Goal: Answer question/provide support

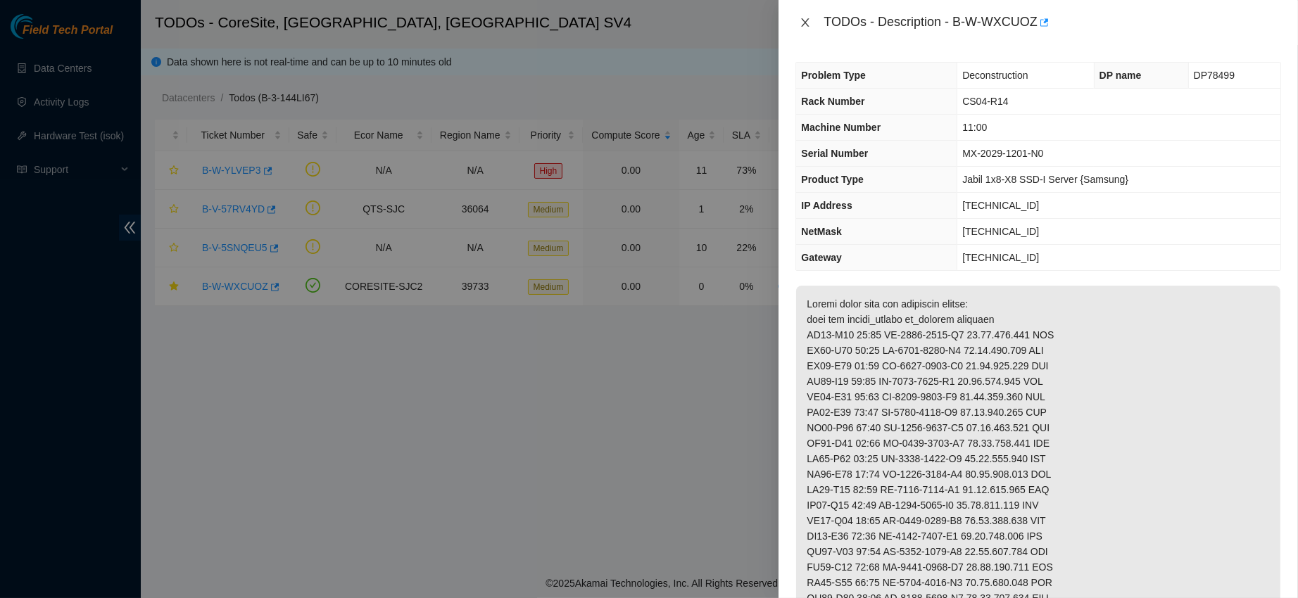
click at [806, 22] on icon "close" at bounding box center [805, 22] width 8 height 8
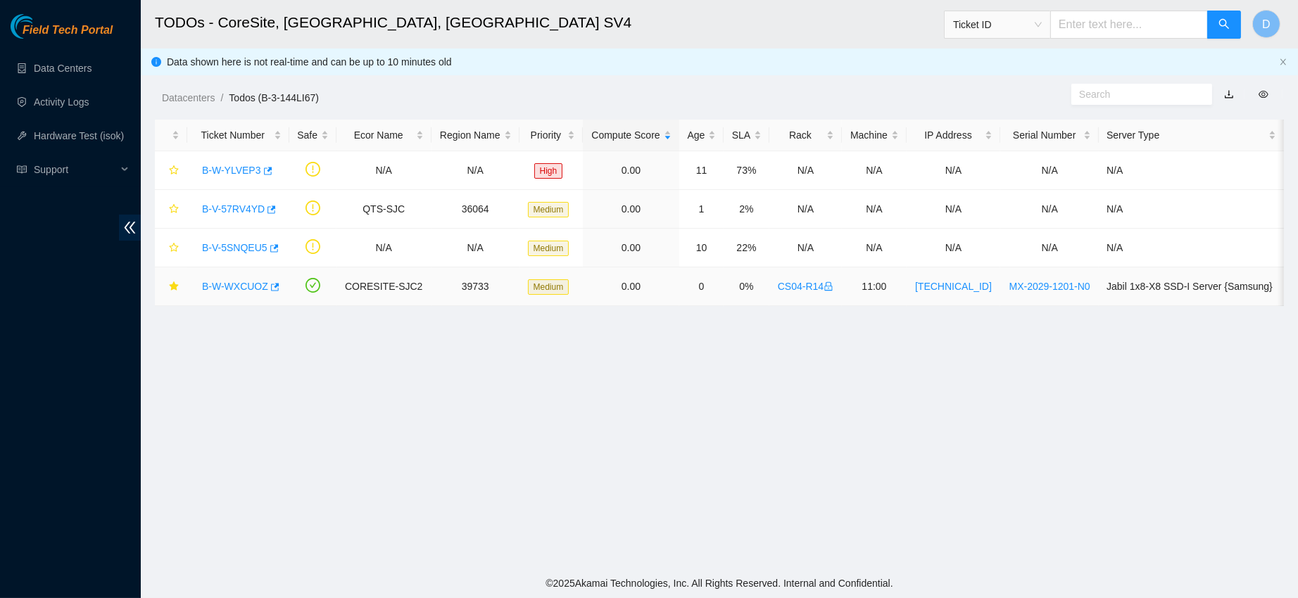
click at [219, 291] on link "B-W-WXCUOZ" at bounding box center [235, 286] width 66 height 11
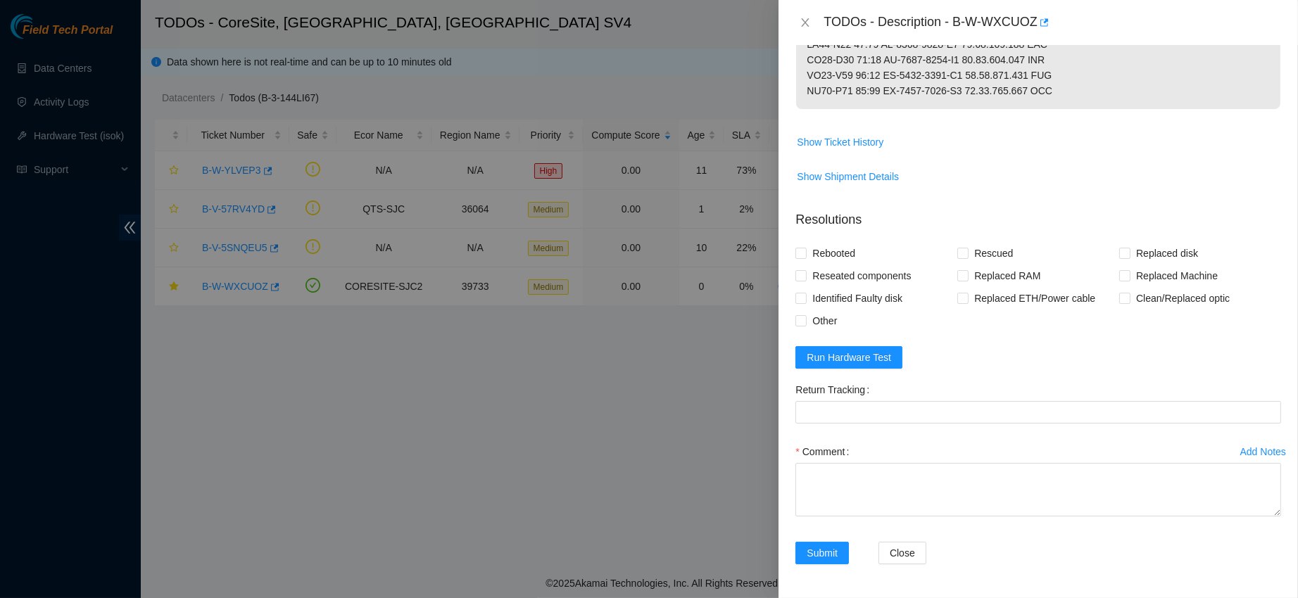
scroll to position [935, 0]
click at [819, 134] on span "Show Ticket History" at bounding box center [840, 141] width 87 height 15
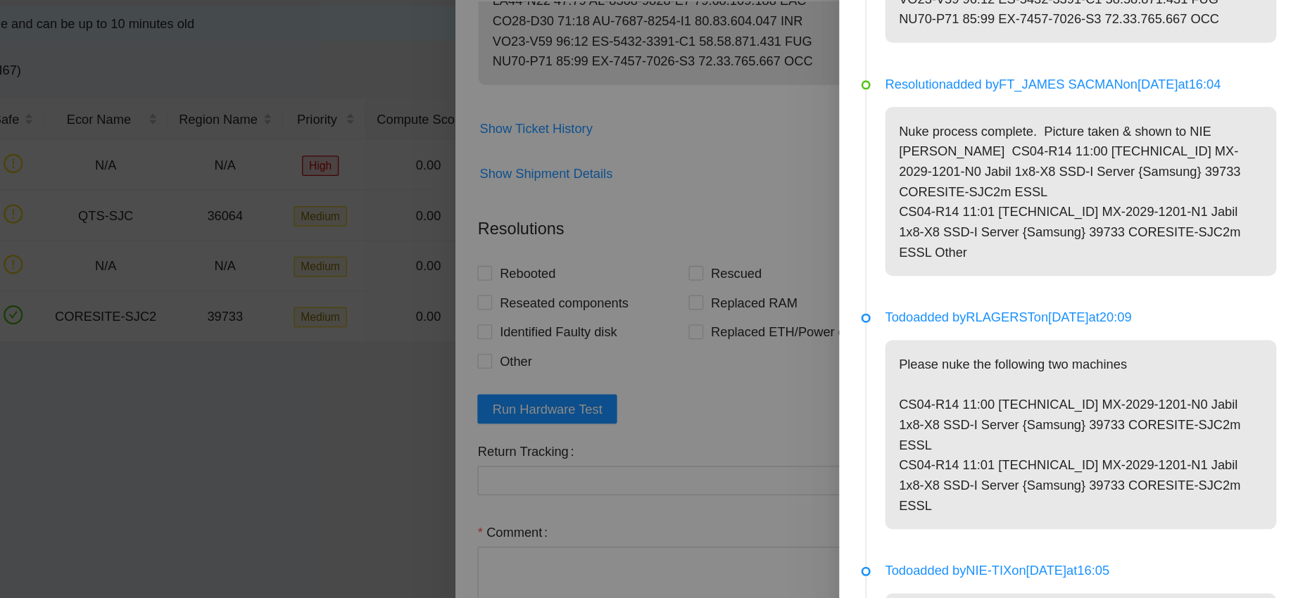
scroll to position [811, 0]
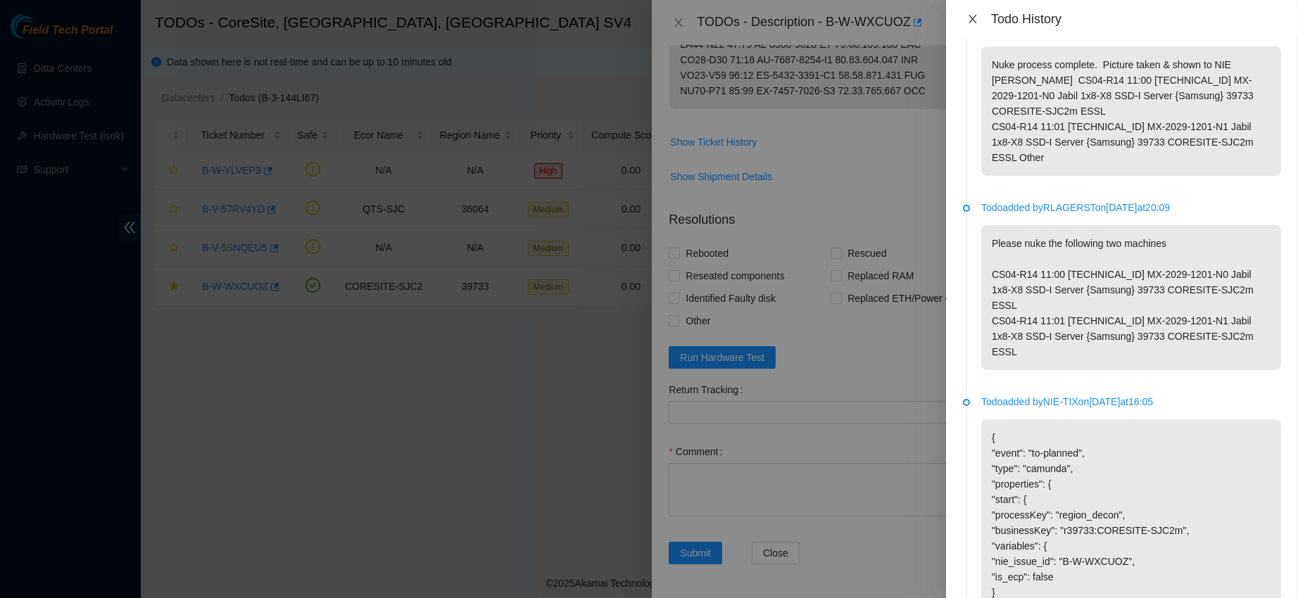
click at [975, 18] on icon "close" at bounding box center [972, 18] width 11 height 11
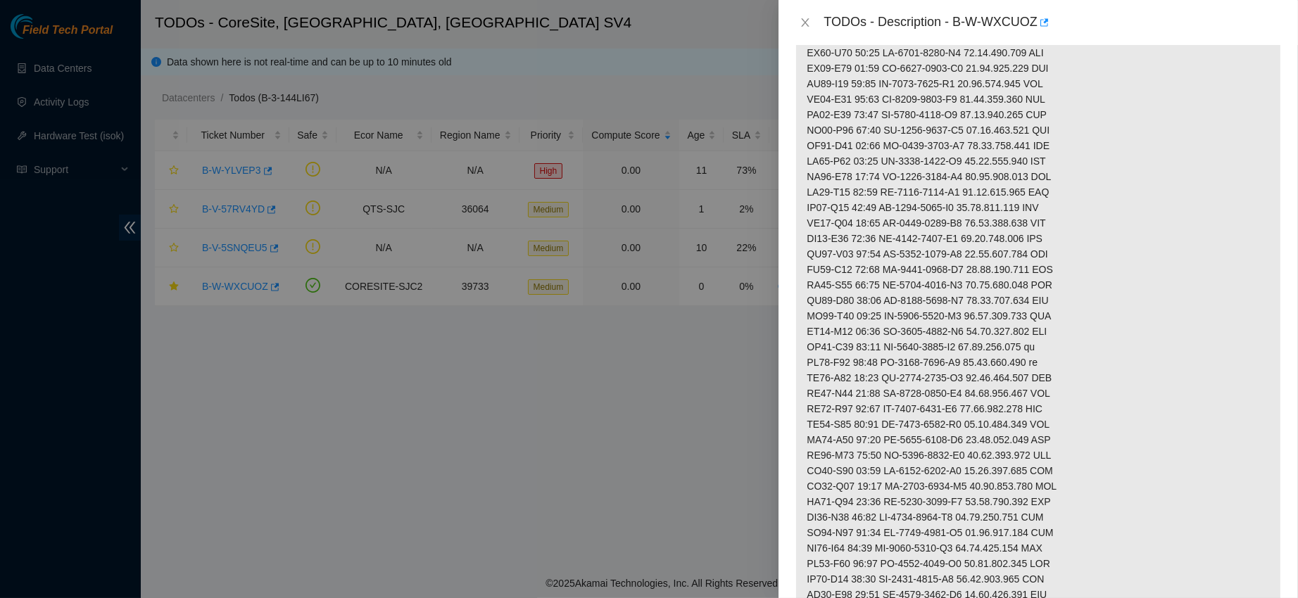
scroll to position [0, 0]
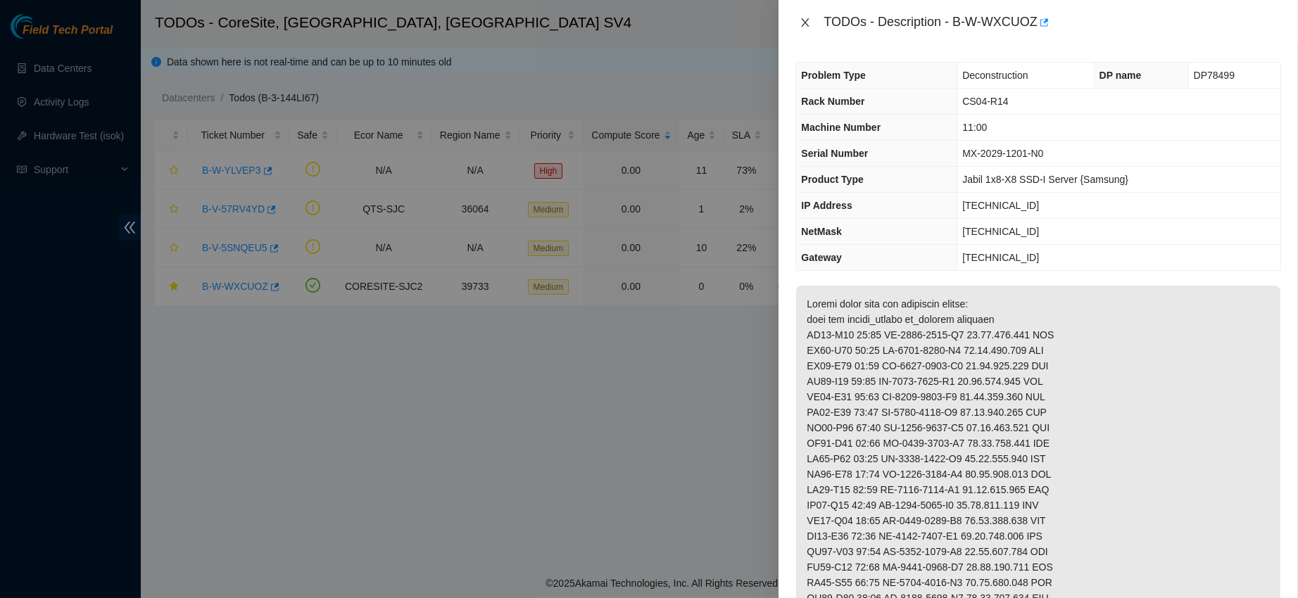
click at [804, 23] on icon "close" at bounding box center [804, 22] width 11 height 11
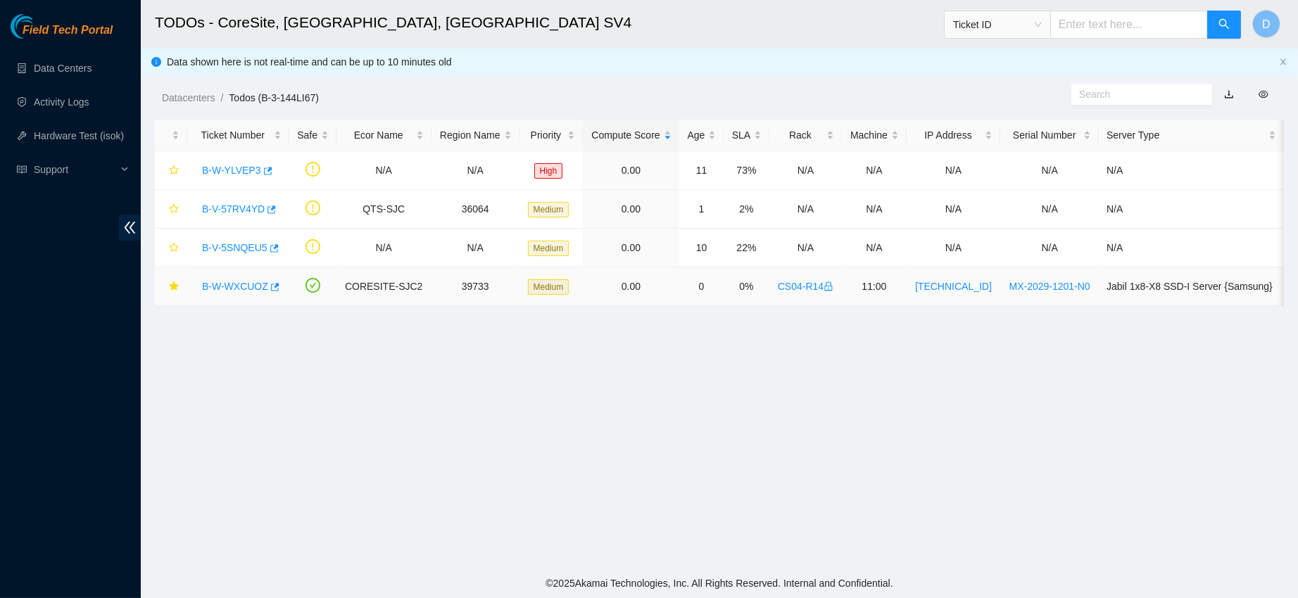
click at [236, 289] on link "B-W-WXCUOZ" at bounding box center [235, 286] width 66 height 11
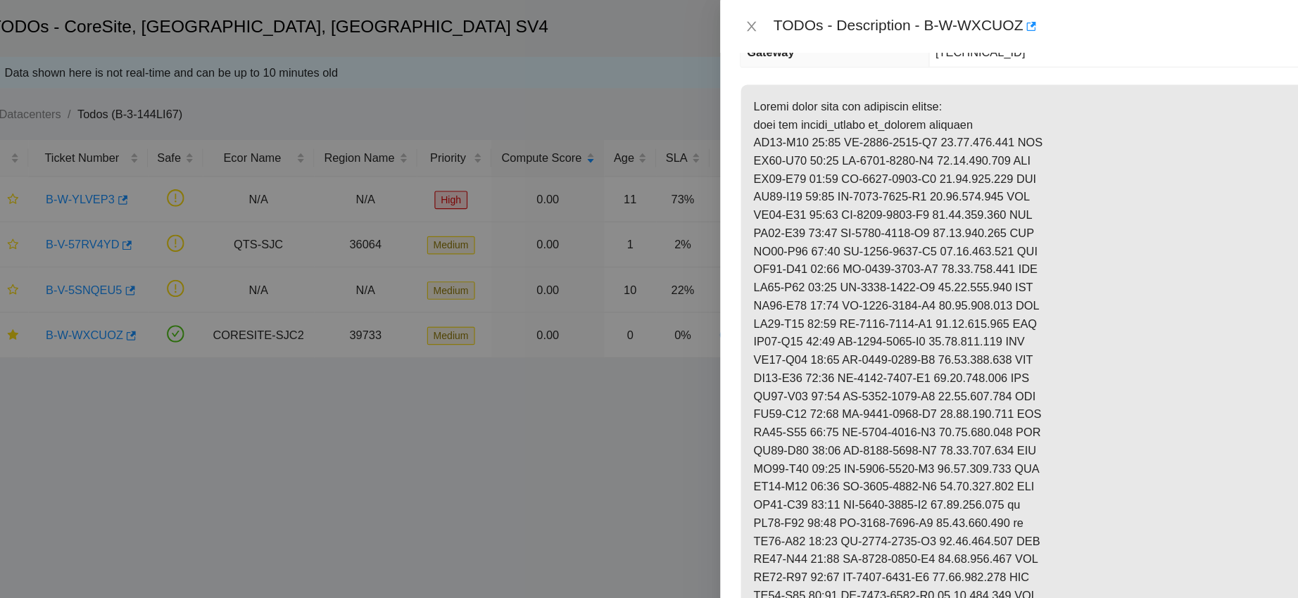
scroll to position [239, 0]
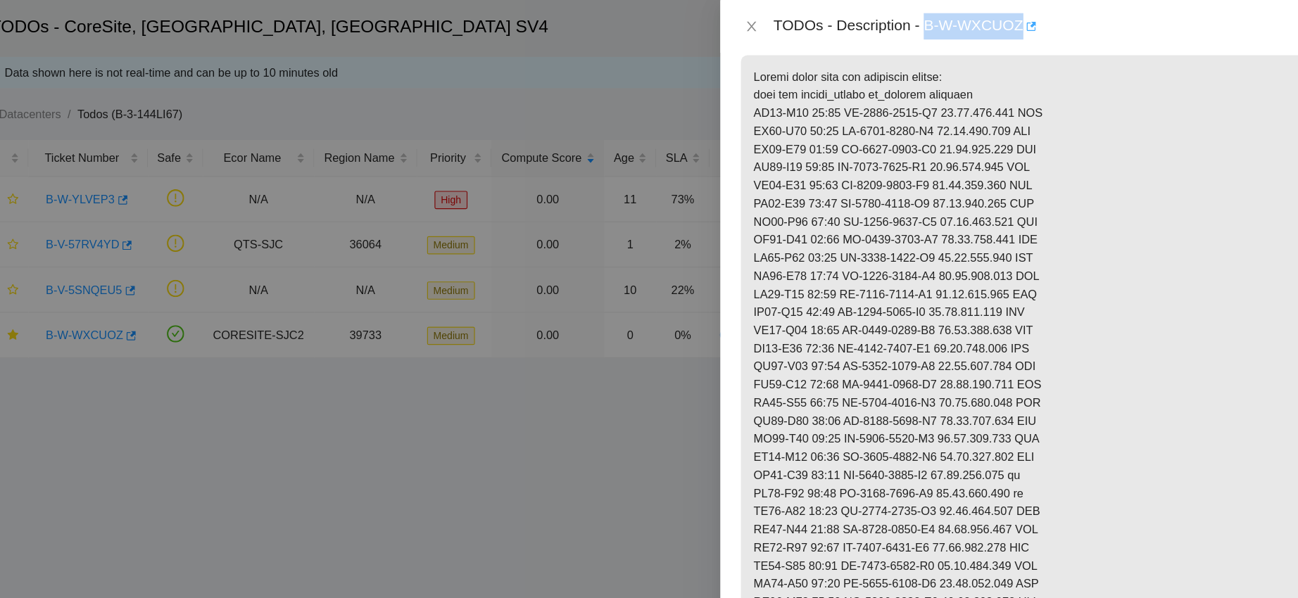
drag, startPoint x: 997, startPoint y: 20, endPoint x: 1108, endPoint y: 18, distance: 111.2
click at [1108, 18] on div "TODOs - Description - B-W-WXCUOZ" at bounding box center [1051, 22] width 457 height 23
copy div "B-W-WXCUOZ"
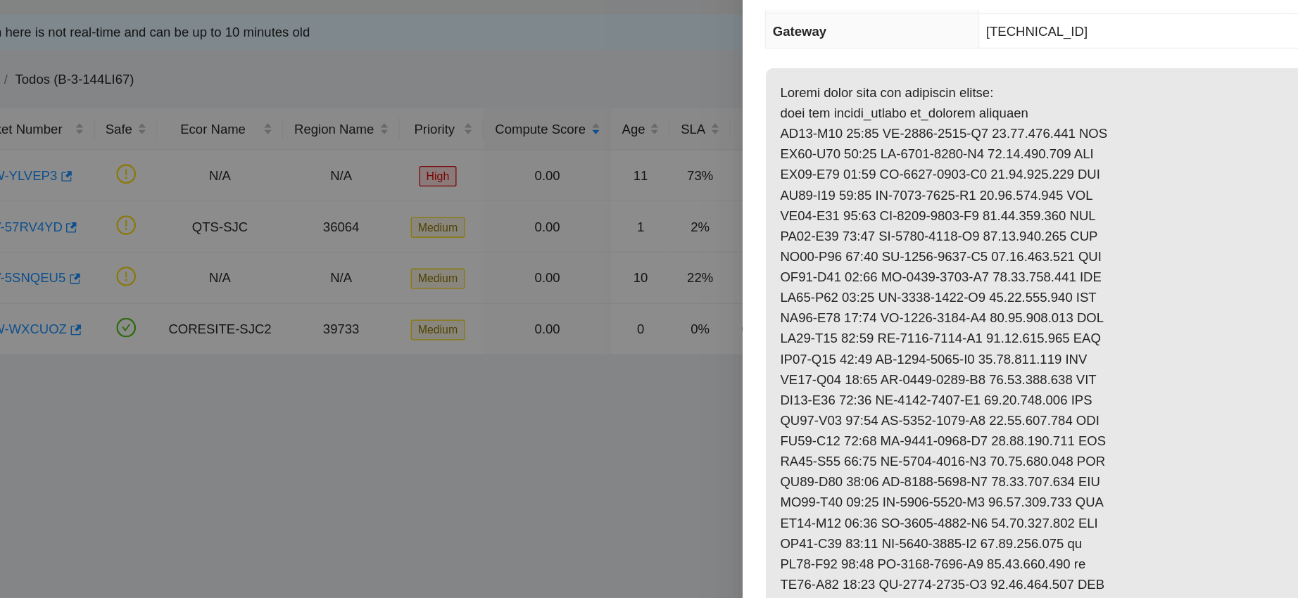
scroll to position [170, 0]
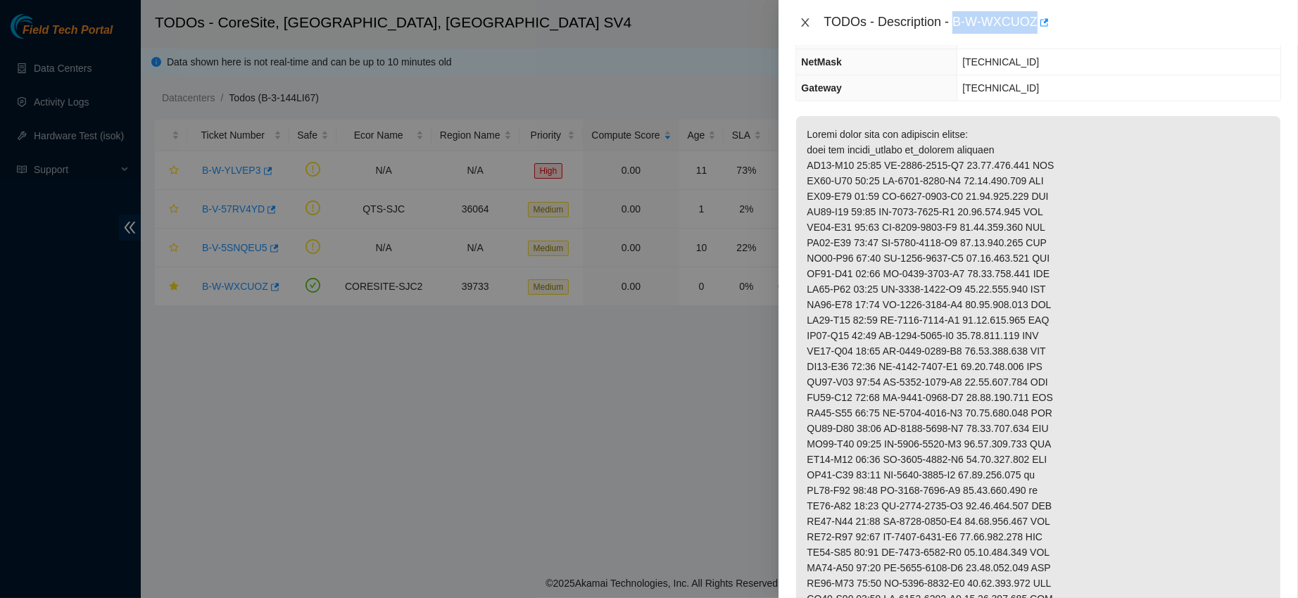
click at [807, 23] on icon "close" at bounding box center [804, 22] width 11 height 11
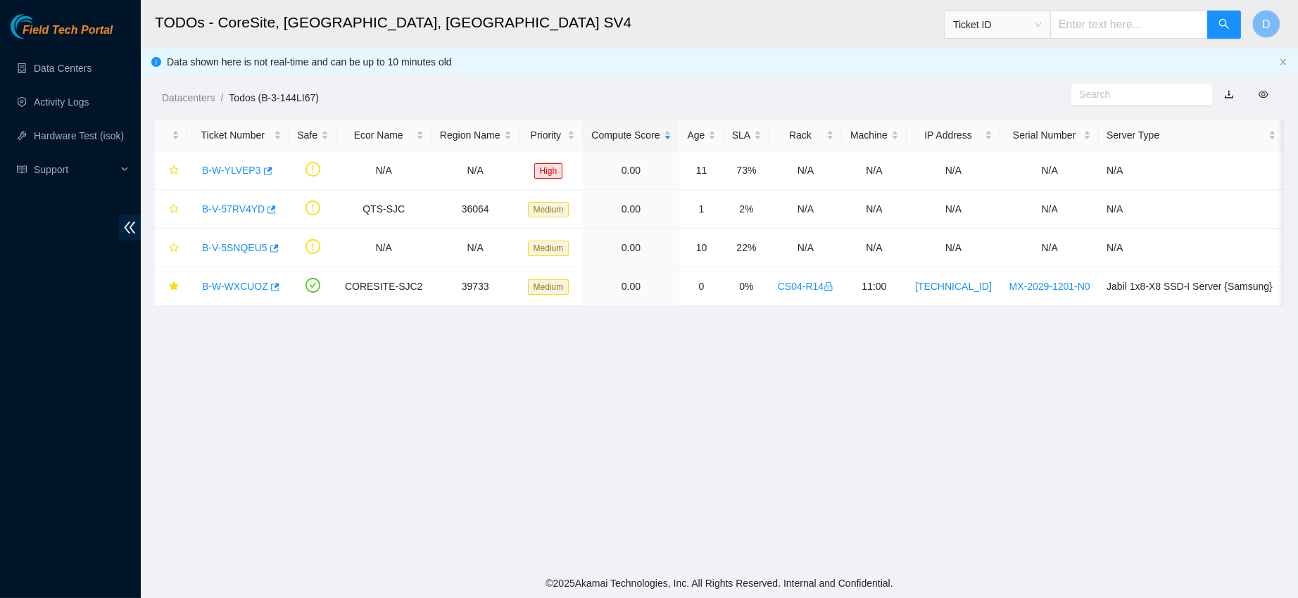
scroll to position [232, 0]
click at [215, 291] on link "B-W-WXCUOZ" at bounding box center [235, 286] width 66 height 11
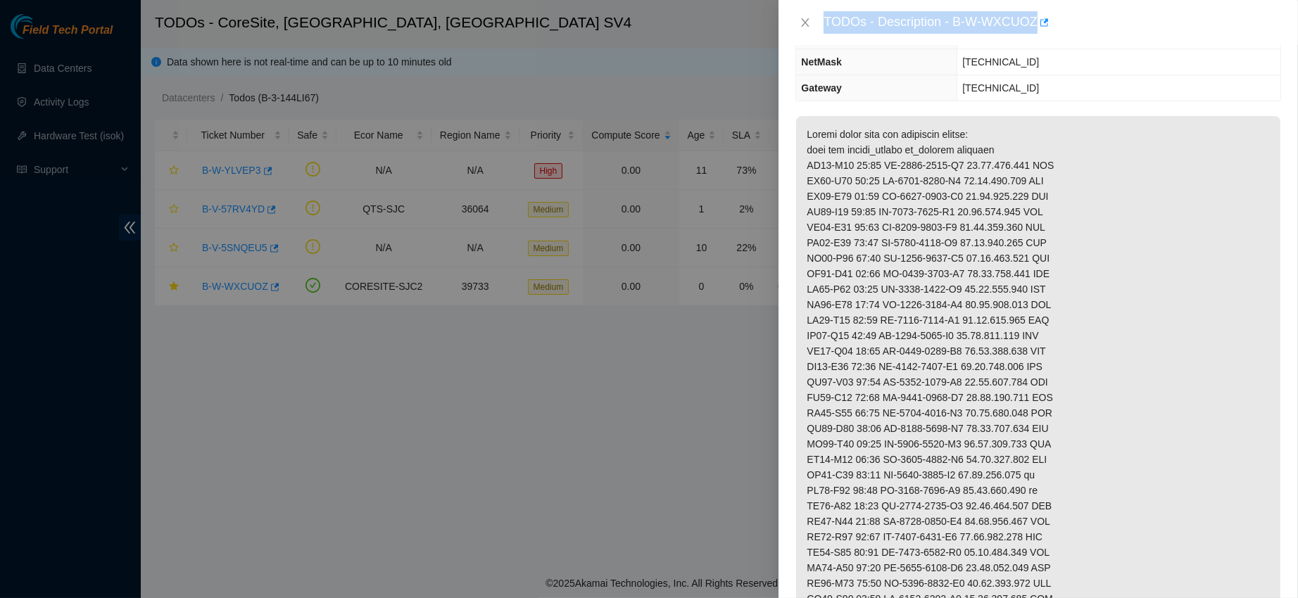
scroll to position [0, 0]
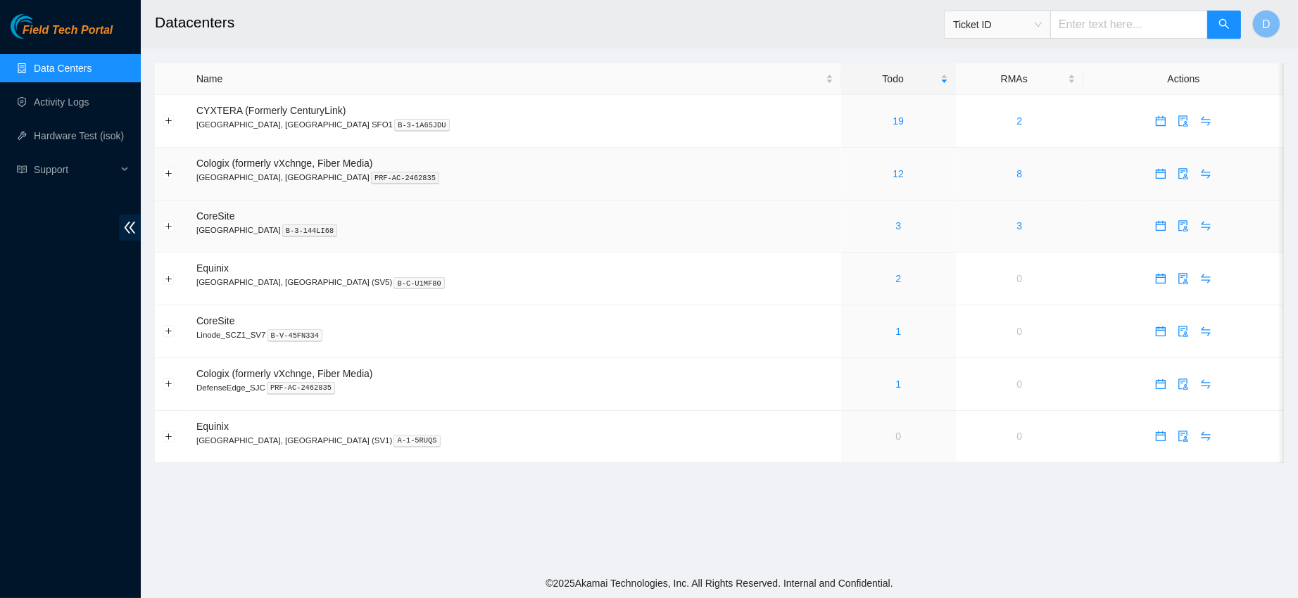
click at [849, 221] on div "3" at bounding box center [898, 225] width 99 height 15
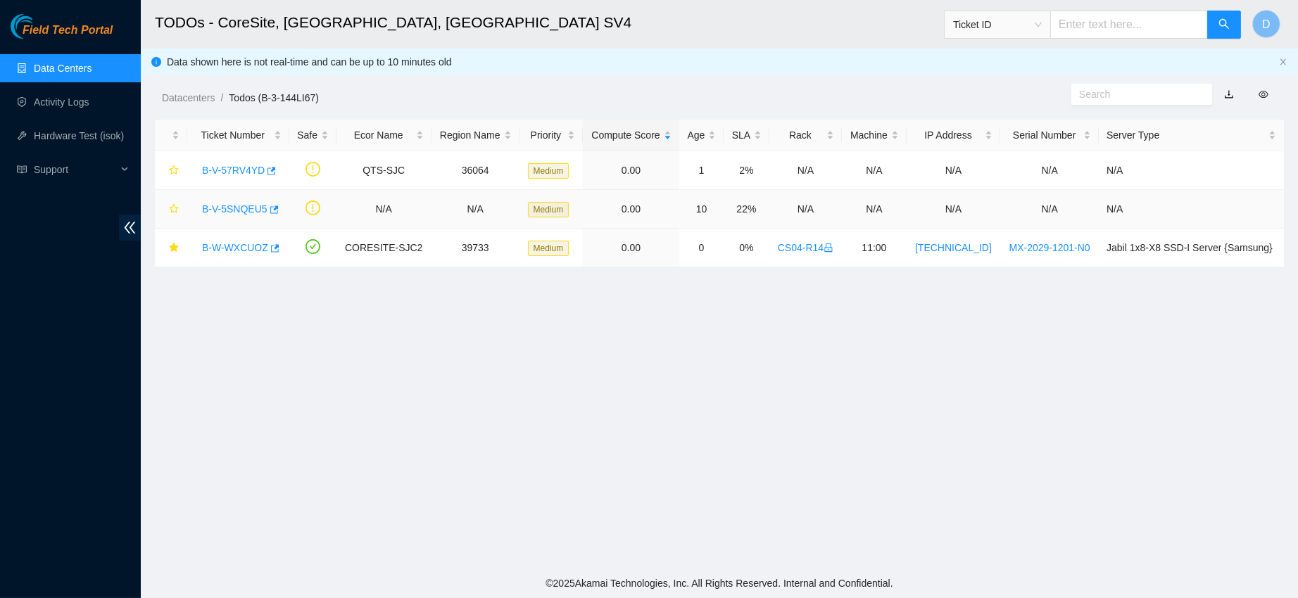
click at [239, 204] on link "B-V-5SNQEU5" at bounding box center [234, 208] width 65 height 11
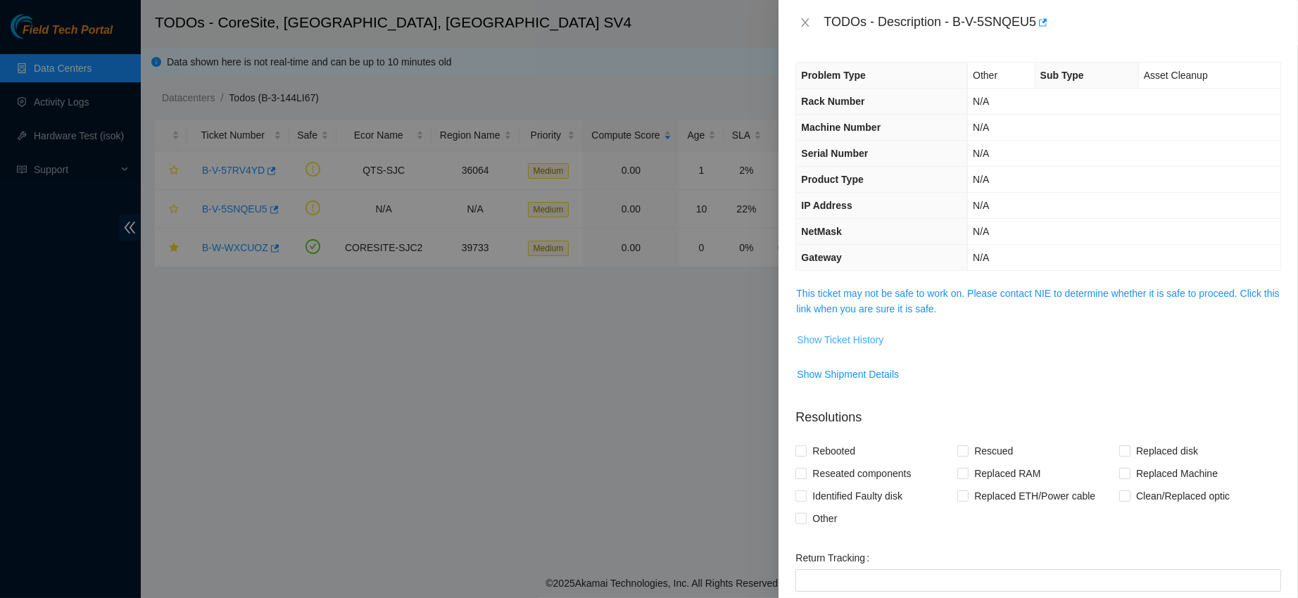
click at [809, 343] on span "Show Ticket History" at bounding box center [840, 339] width 87 height 15
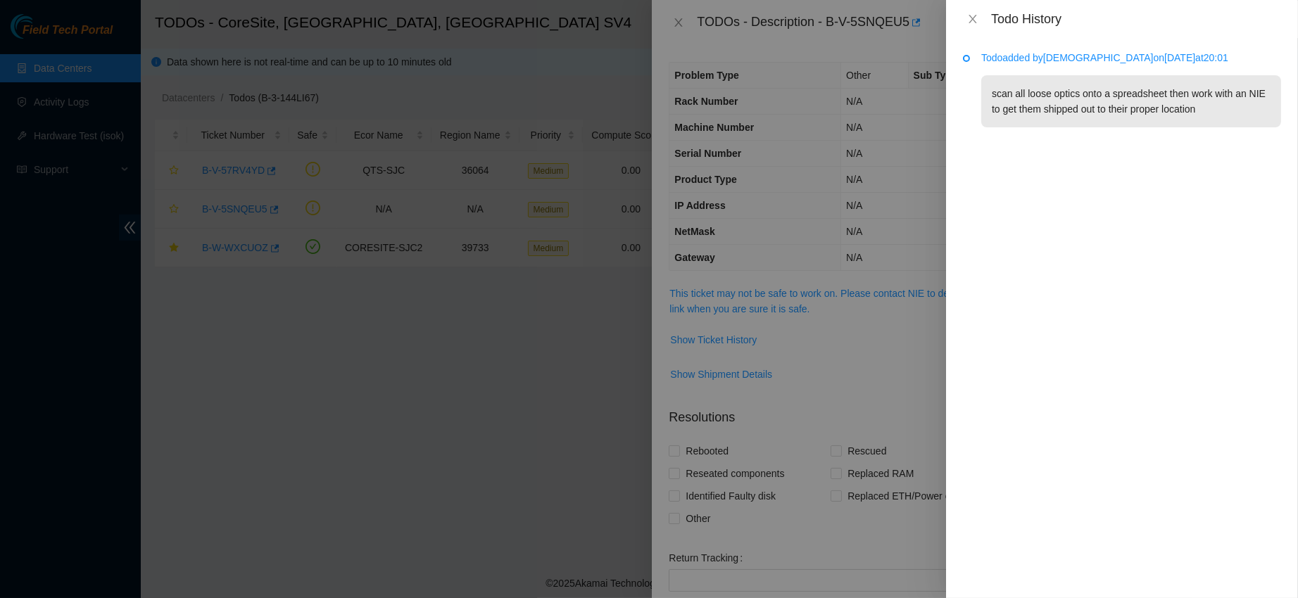
click at [959, 26] on div "Todo History" at bounding box center [1122, 19] width 352 height 38
click at [965, 23] on button "Close" at bounding box center [973, 19] width 20 height 13
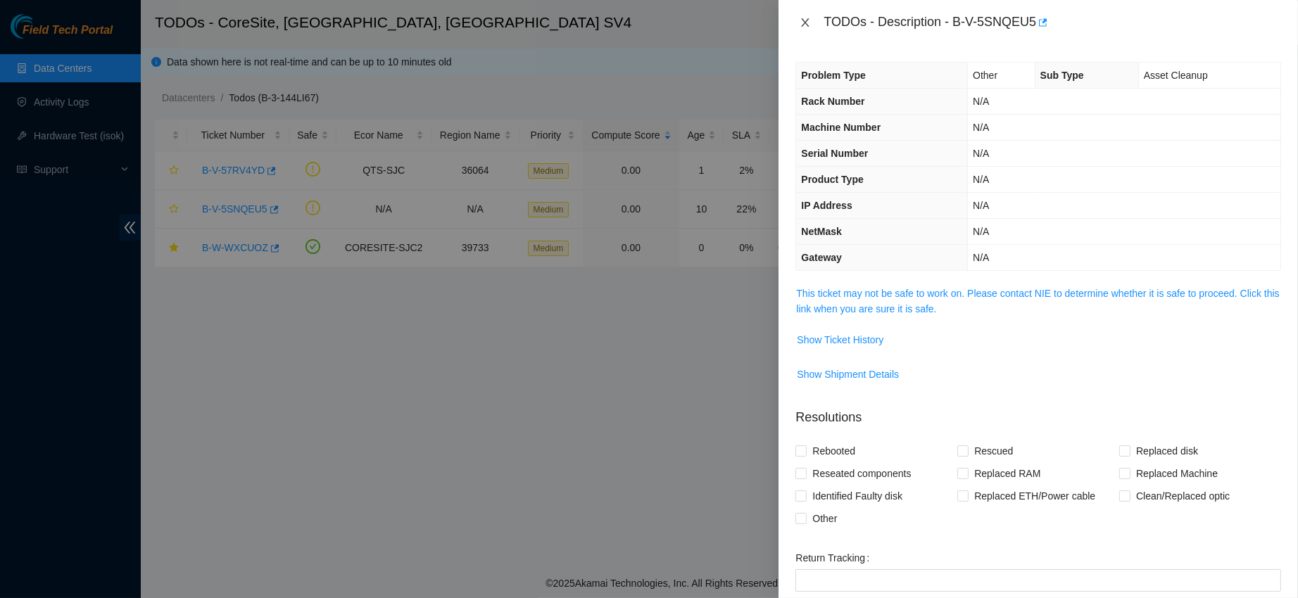
click at [813, 21] on button "Close" at bounding box center [805, 22] width 20 height 13
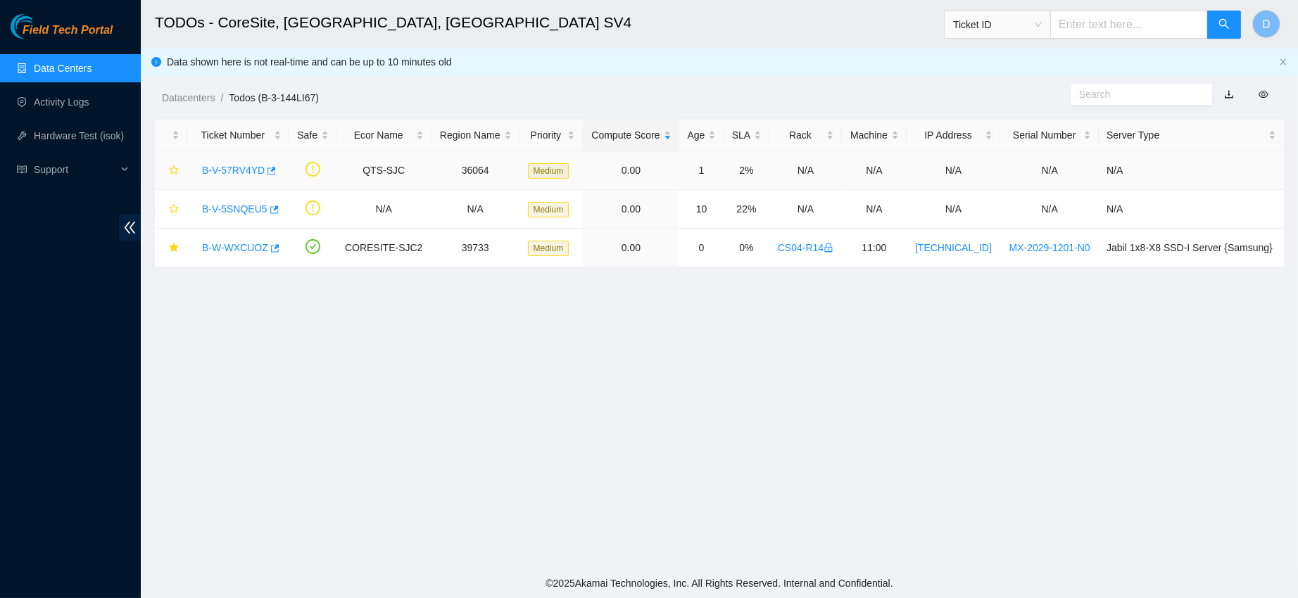
click at [227, 166] on link "B-V-57RV4YD" at bounding box center [233, 170] width 63 height 11
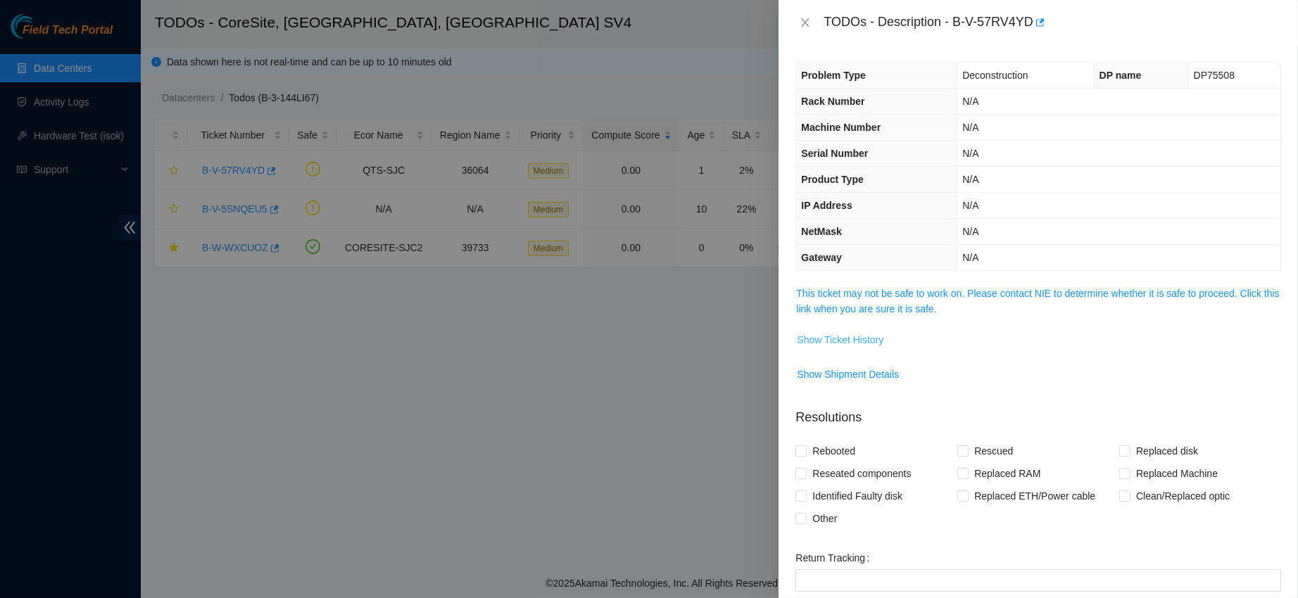
click at [820, 333] on span "Show Ticket History" at bounding box center [840, 339] width 87 height 15
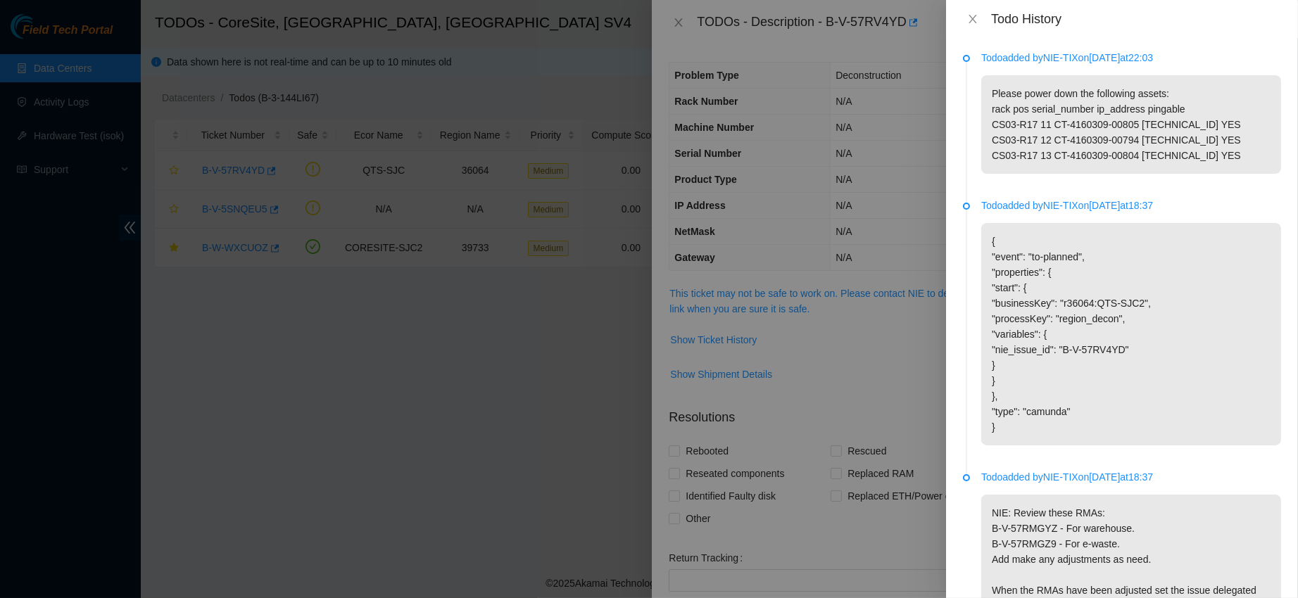
click at [962, 18] on div "Todo History" at bounding box center [1122, 19] width 352 height 38
click at [971, 18] on icon "close" at bounding box center [972, 19] width 8 height 8
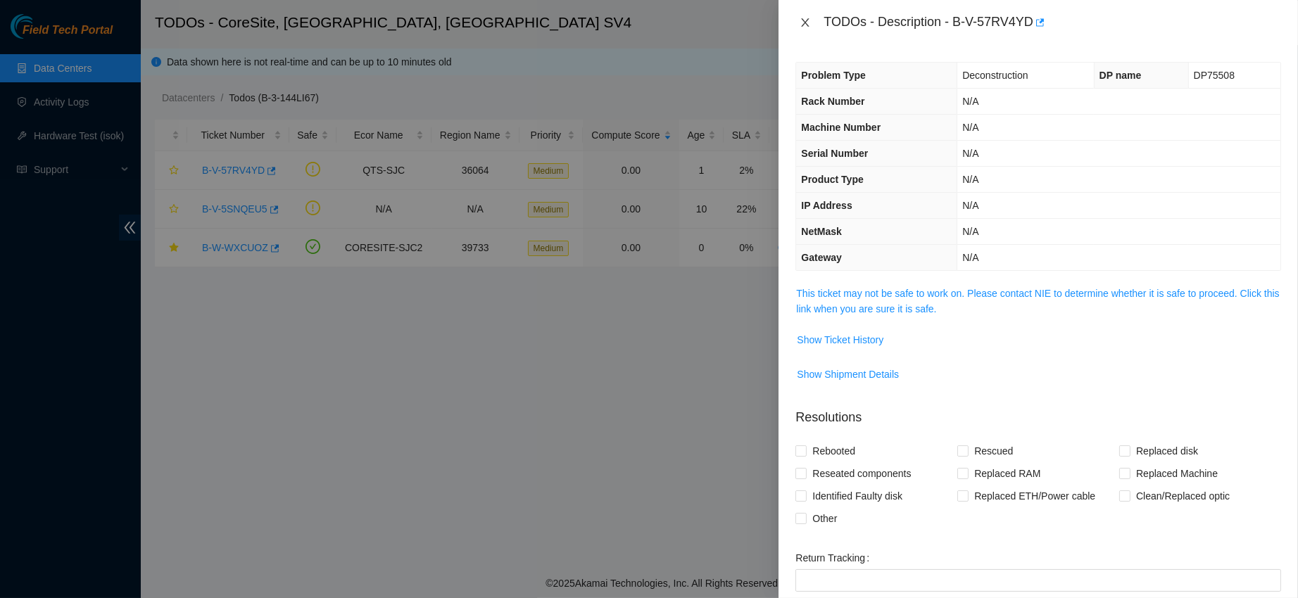
click at [808, 23] on icon "close" at bounding box center [804, 22] width 11 height 11
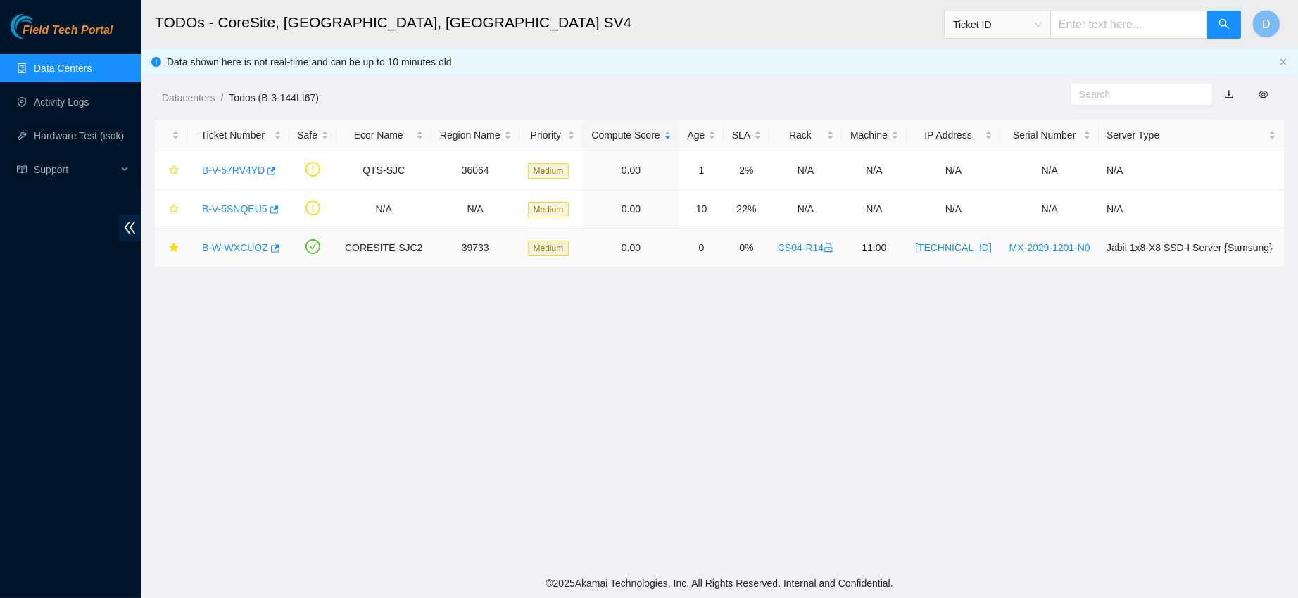
click at [236, 255] on div "B-W-WXCUOZ" at bounding box center [238, 247] width 87 height 23
click at [250, 245] on link "B-W-WXCUOZ" at bounding box center [235, 247] width 66 height 11
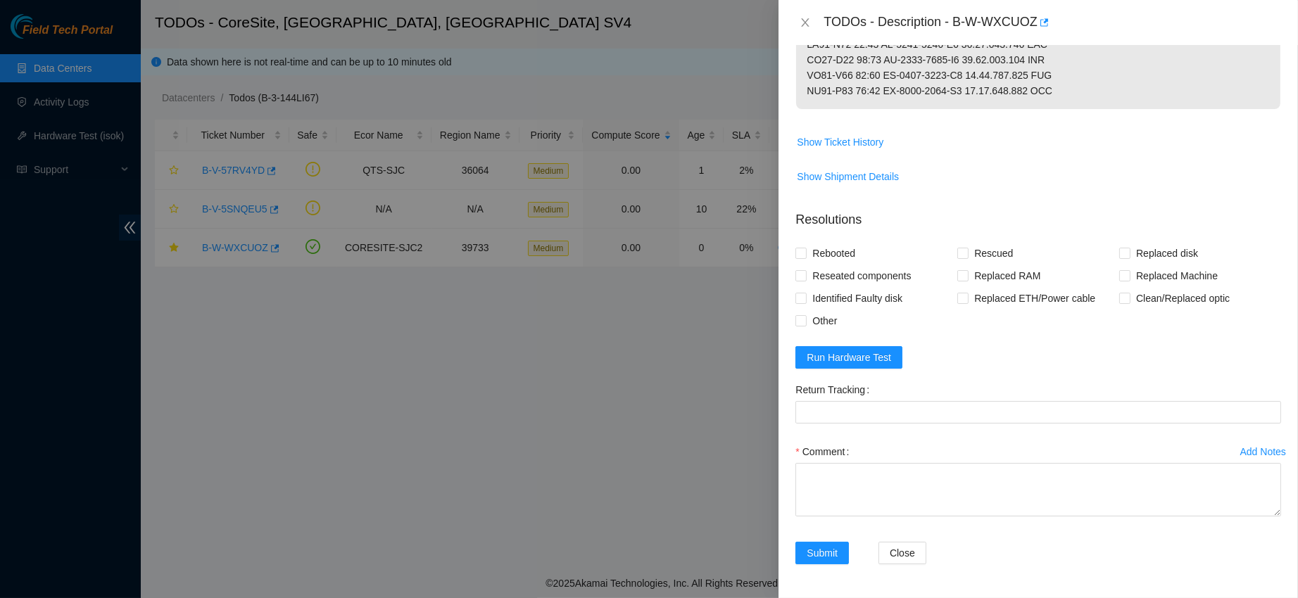
scroll to position [830, 0]
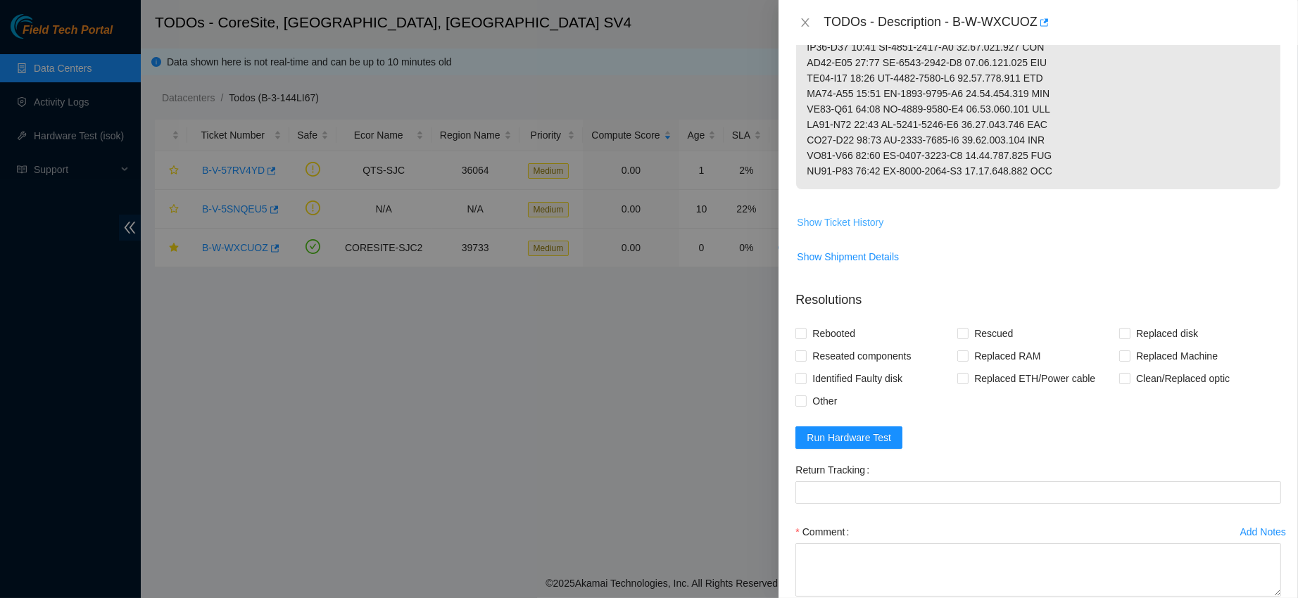
click at [853, 230] on span "Show Ticket History" at bounding box center [840, 222] width 87 height 15
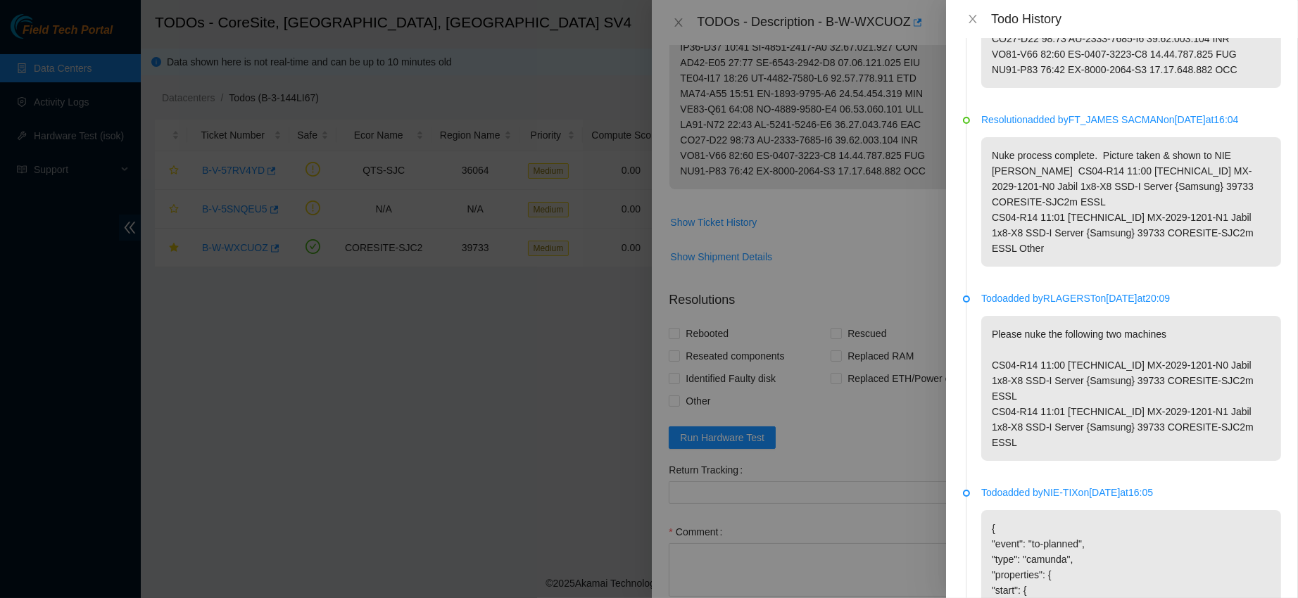
scroll to position [707, 0]
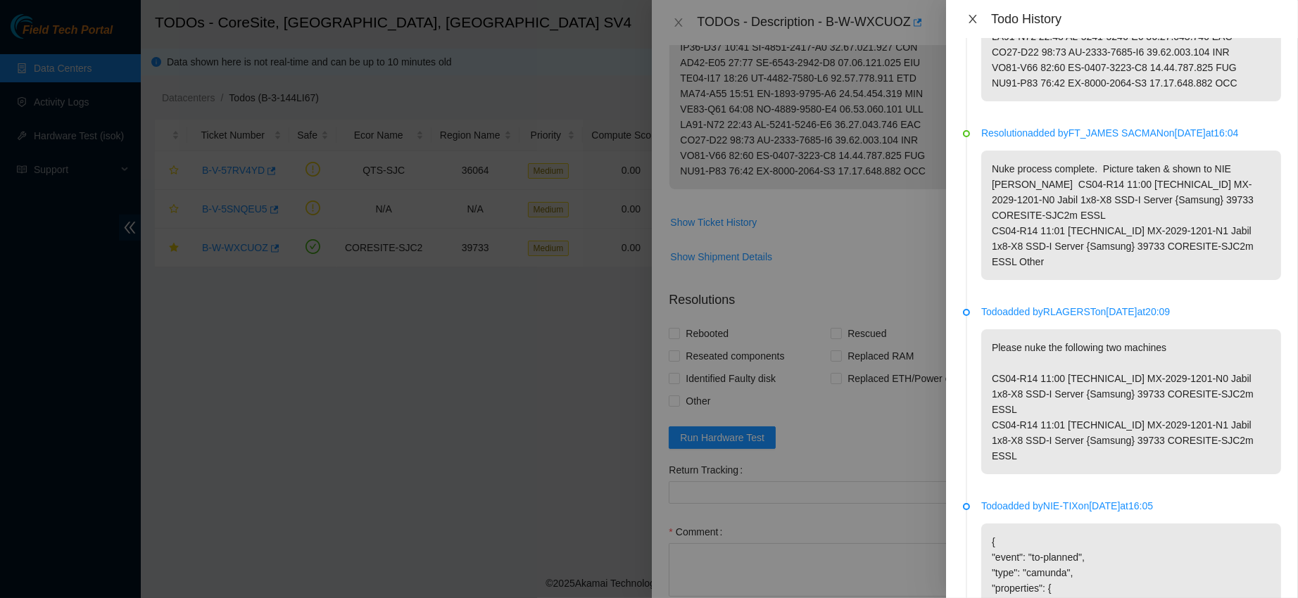
click at [979, 17] on button "Close" at bounding box center [973, 19] width 20 height 13
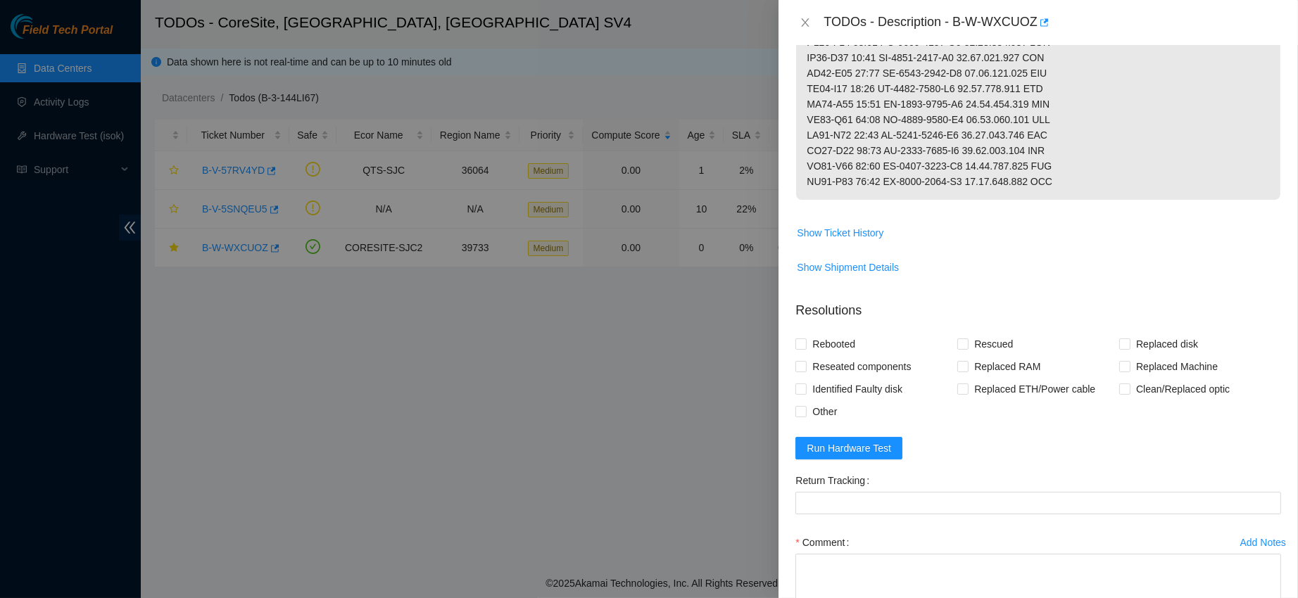
scroll to position [935, 0]
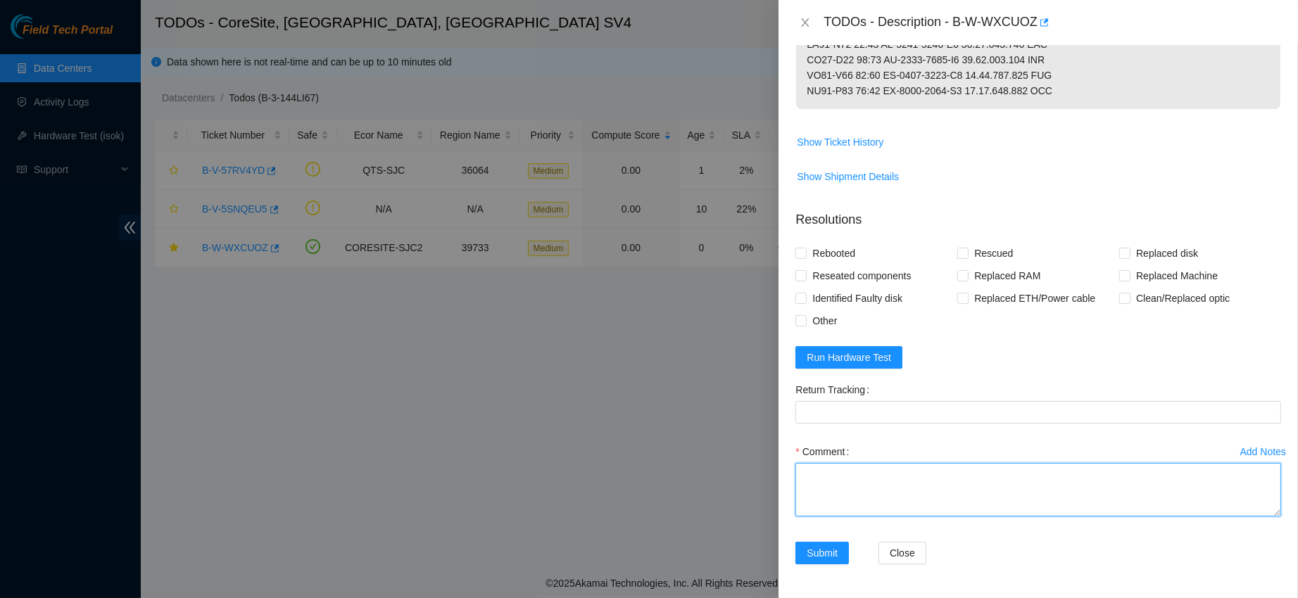
click at [858, 482] on textarea "Comment" at bounding box center [1038, 489] width 486 height 53
type textarea "p"
type textarea "a"
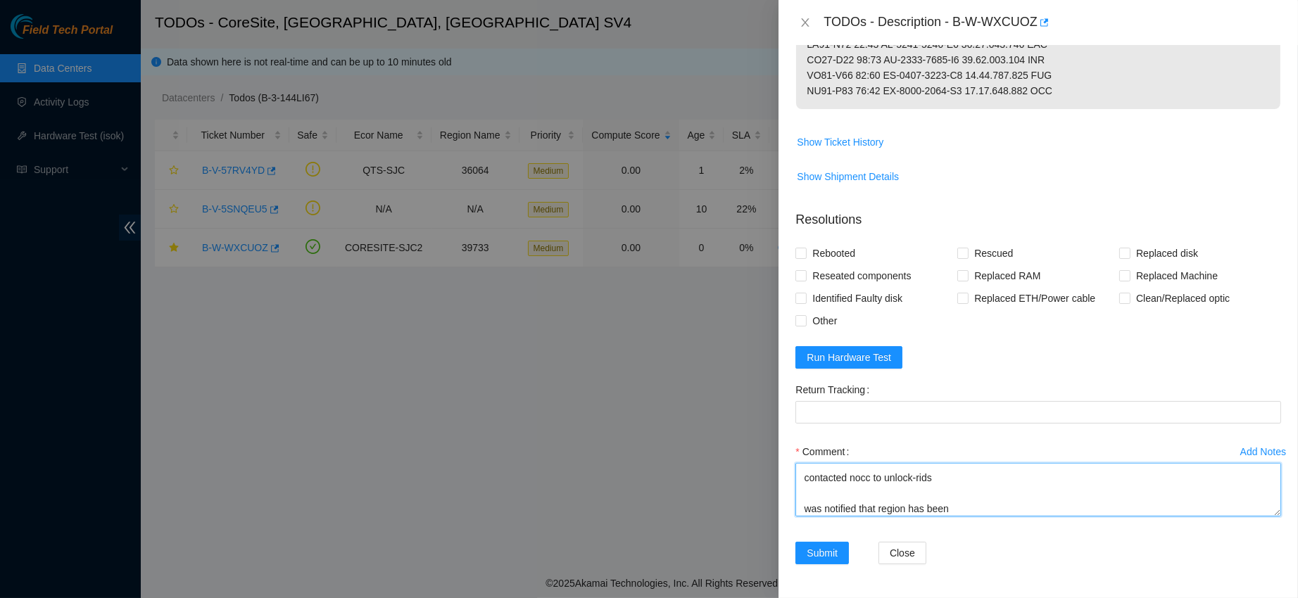
paste textarea
paste textarea "scorched"
type textarea "got access to work on this rack contacted nocc to unlock-rids was notified that…"
click at [828, 546] on span "Submit" at bounding box center [821, 552] width 31 height 15
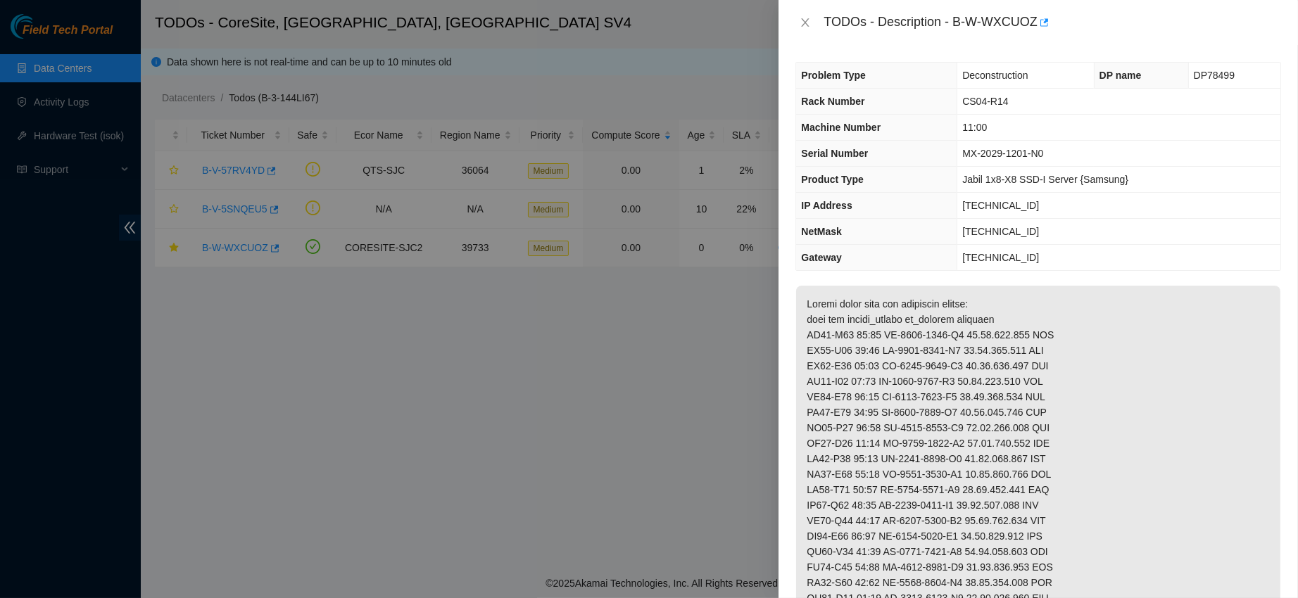
scroll to position [0, 0]
